Goal: Find contact information: Find contact information

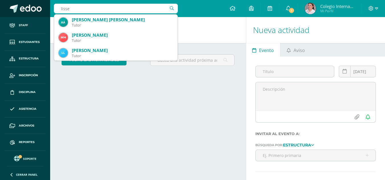
drag, startPoint x: 120, startPoint y: 11, endPoint x: 42, endPoint y: 5, distance: 77.6
click at [42, 5] on body "Staff Estudiantes Estructura Inscripción Disciplina Asistencia Archivos Reporte…" at bounding box center [192, 90] width 385 height 180
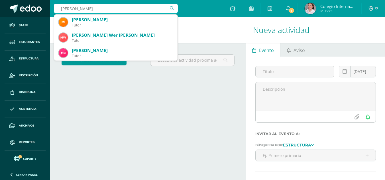
type input "[PERSON_NAME]"
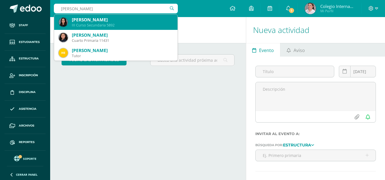
click at [130, 23] on div "III Curso Secundaria 5892" at bounding box center [122, 25] width 101 height 5
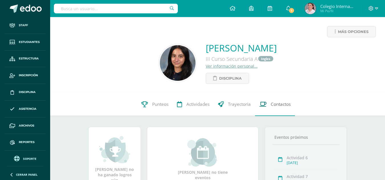
click at [269, 112] on link "Contactos" at bounding box center [275, 104] width 40 height 23
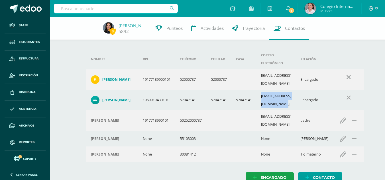
drag, startPoint x: 260, startPoint y: 86, endPoint x: 310, endPoint y: 85, distance: 50.7
click at [296, 90] on td "[EMAIL_ADDRESS][DOMAIN_NAME]" at bounding box center [275, 100] width 39 height 21
copy td "[EMAIL_ADDRESS][DOMAIN_NAME]"
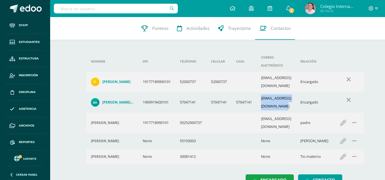
click at [280, 95] on td "[EMAIL_ADDRESS][DOMAIN_NAME]" at bounding box center [275, 102] width 39 height 21
